Goal: Task Accomplishment & Management: Manage account settings

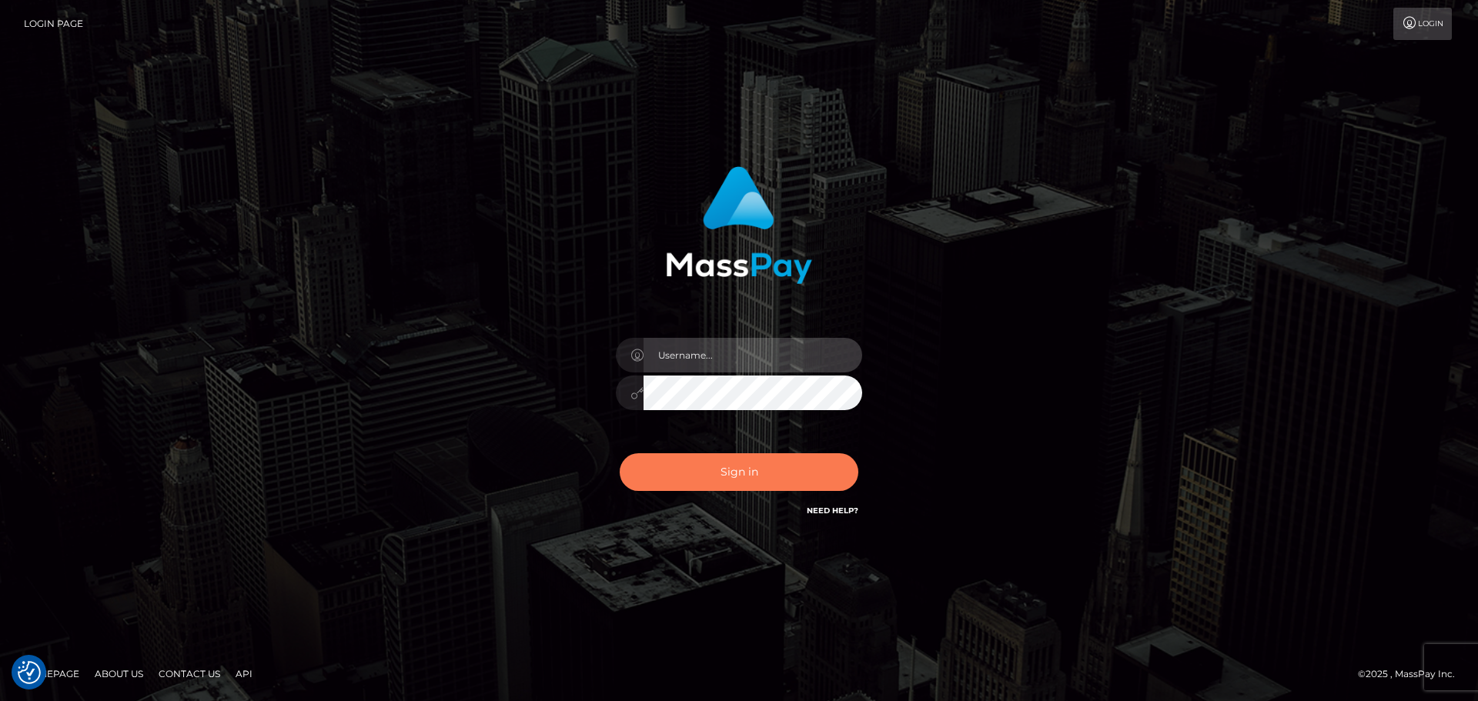
type input "hello.feetfinder"
click at [762, 479] on button "Sign in" at bounding box center [739, 472] width 239 height 38
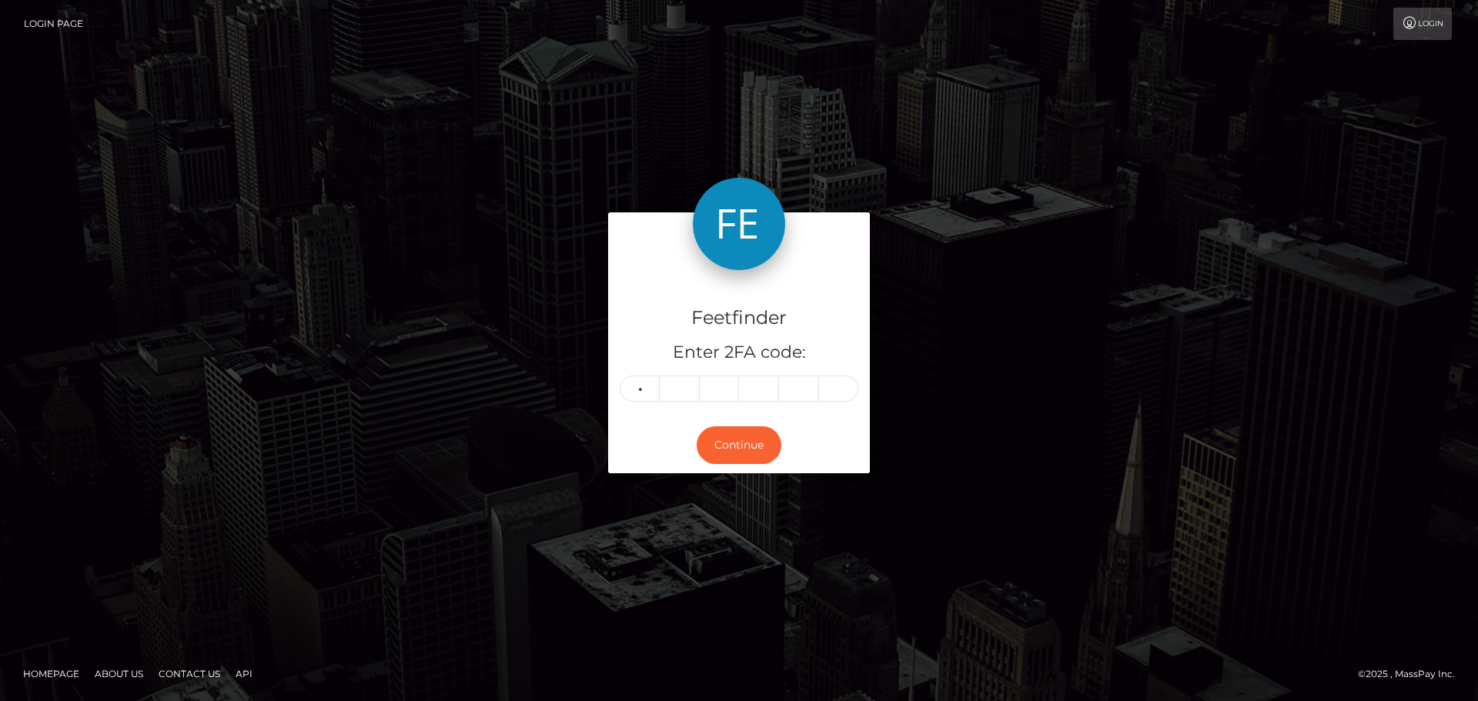
type input "7"
type input "3"
type input "7"
type input "9"
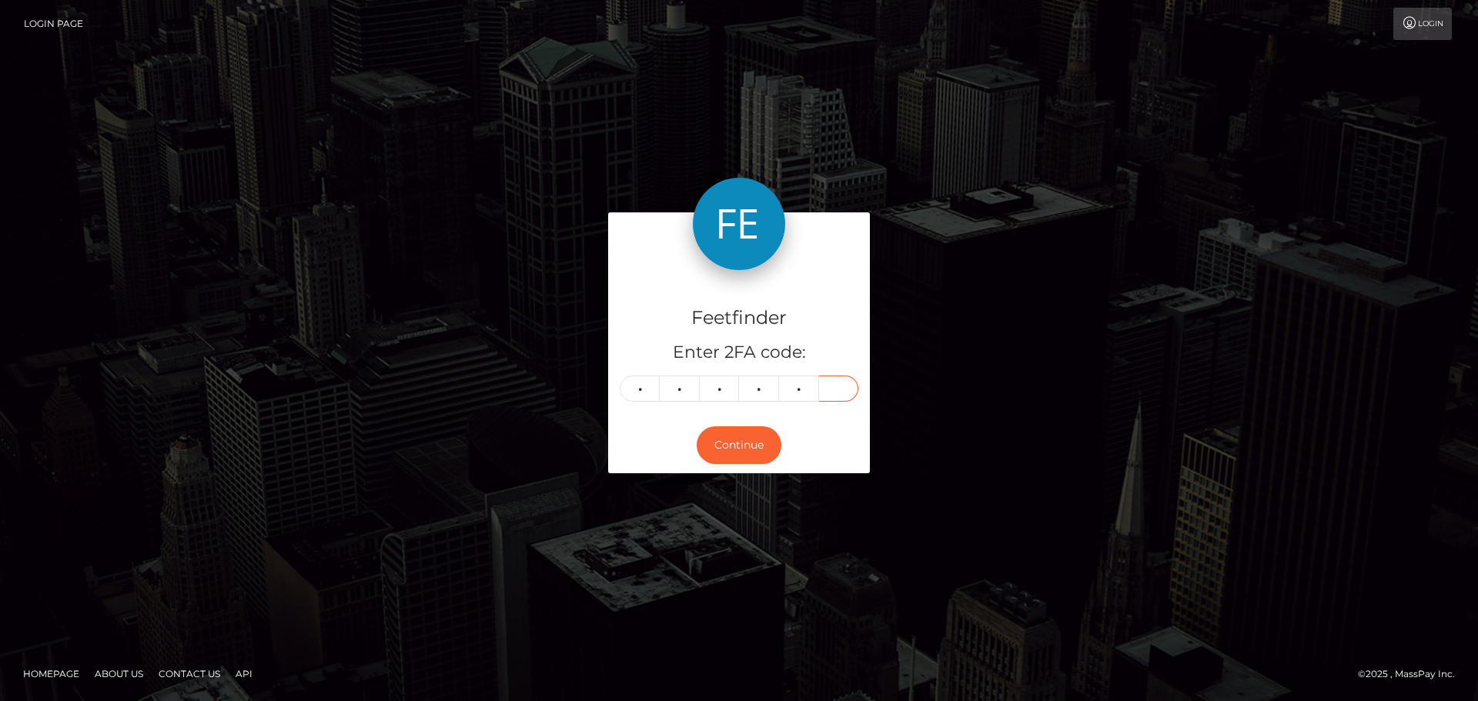
type input "6"
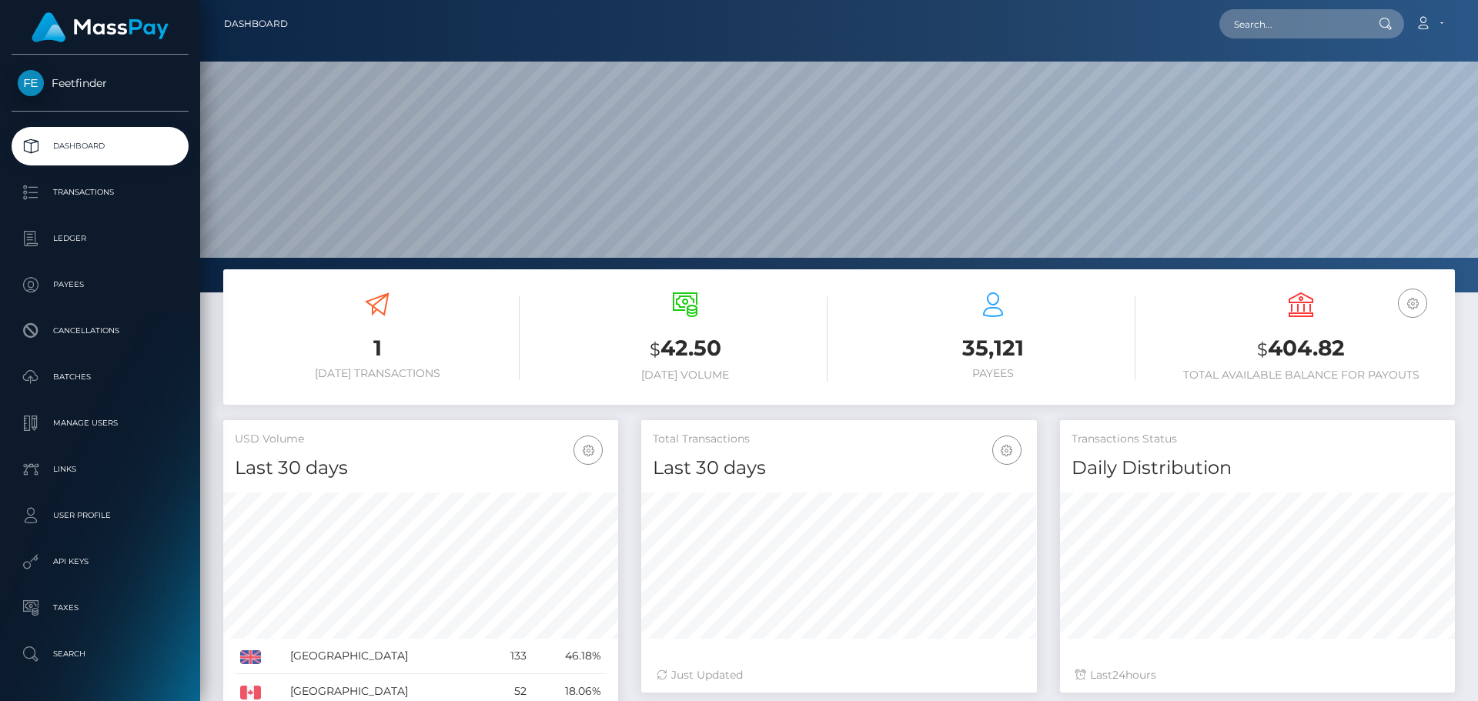
scroll to position [273, 396]
